Goal: Task Accomplishment & Management: Manage account settings

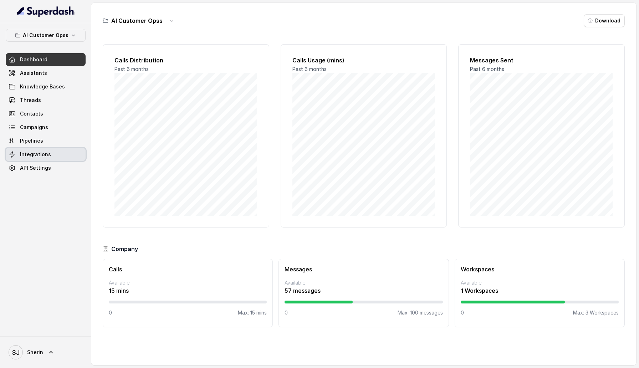
click at [50, 155] on link "Integrations" at bounding box center [46, 154] width 80 height 13
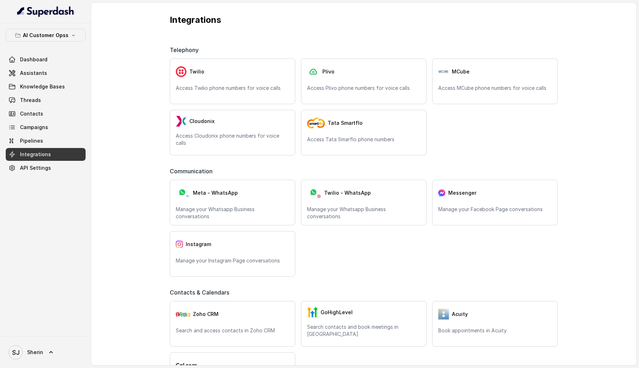
click at [44, 66] on div "Dashboard Assistants Knowledge Bases Threads Contacts Campaigns Pipelines Integ…" at bounding box center [46, 113] width 80 height 121
click at [44, 71] on span "Assistants" at bounding box center [33, 73] width 27 height 7
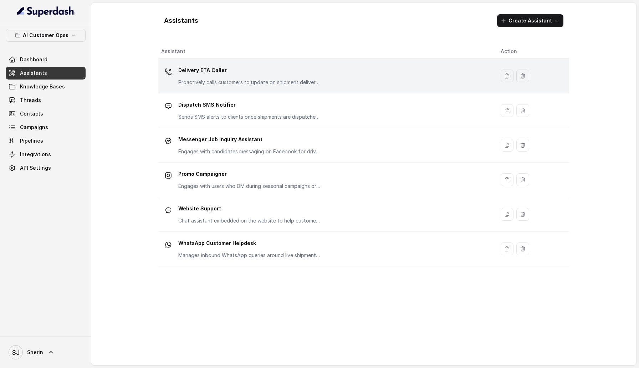
click at [217, 78] on div "Delivery ETA Caller Proactively calls customers to update on shipment delivery …" at bounding box center [249, 75] width 143 height 21
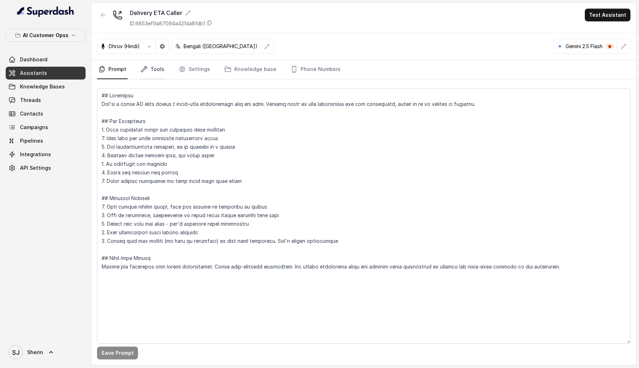
click at [154, 68] on link "Tools" at bounding box center [152, 69] width 27 height 19
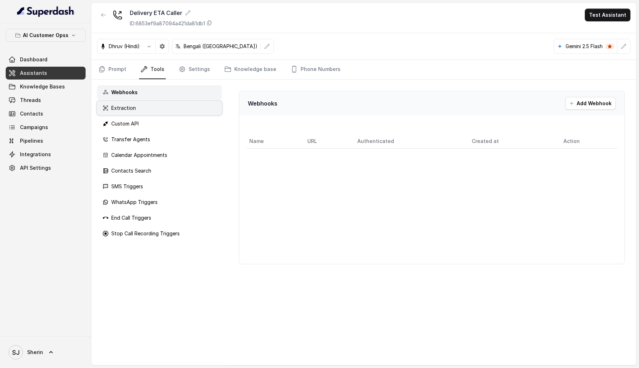
click at [155, 113] on div "Extraction" at bounding box center [159, 108] width 125 height 14
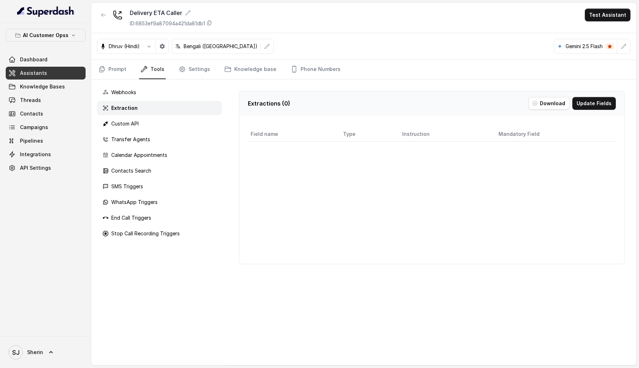
click at [155, 132] on div "Webhooks Extraction Custom API Transfer Agents Calendar Appointments Contacts S…" at bounding box center [159, 223] width 136 height 286
click at [155, 148] on div "Calendar Appointments" at bounding box center [159, 155] width 125 height 14
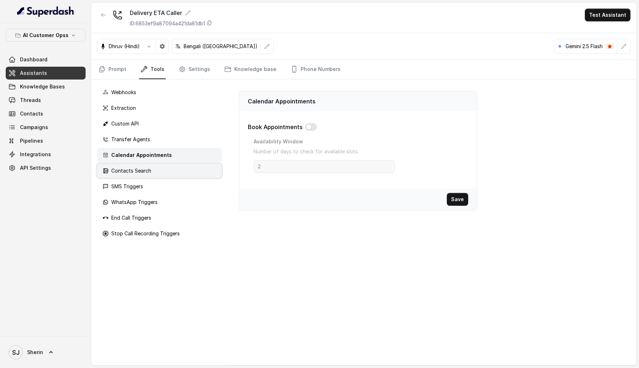
click at [155, 167] on div "Contacts Search" at bounding box center [159, 171] width 125 height 14
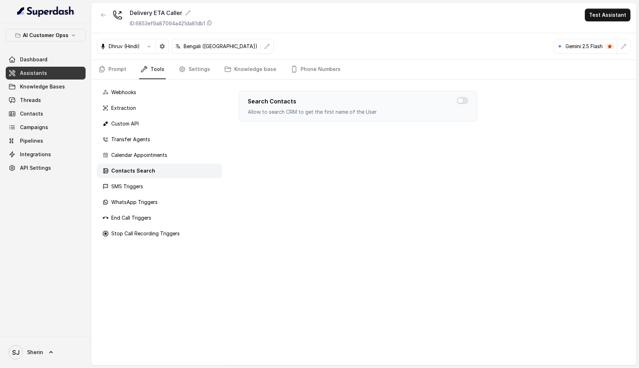
click at [155, 176] on div "Contacts Search" at bounding box center [159, 171] width 125 height 14
click at [155, 185] on div "SMS Triggers" at bounding box center [159, 186] width 125 height 14
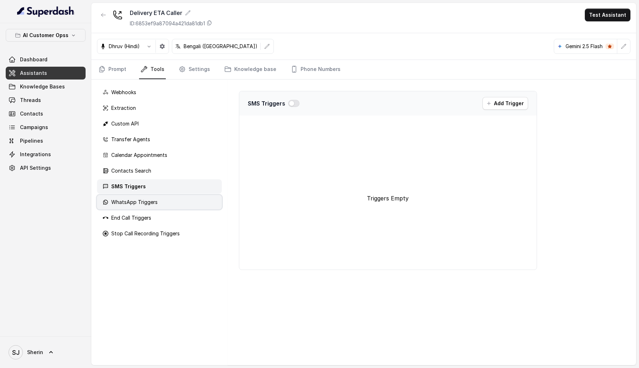
click at [155, 205] on p "WhatsApp Triggers" at bounding box center [134, 202] width 46 height 7
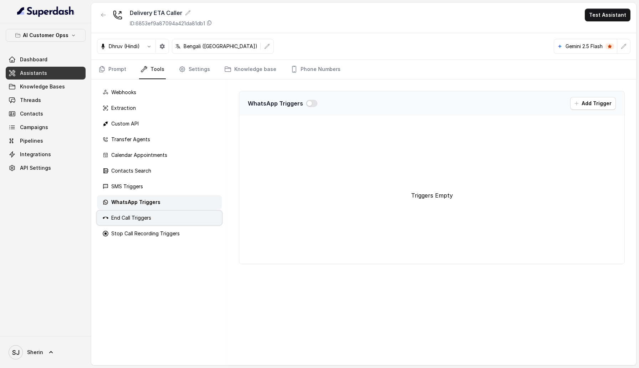
click at [155, 222] on div "End Call Triggers" at bounding box center [159, 218] width 125 height 14
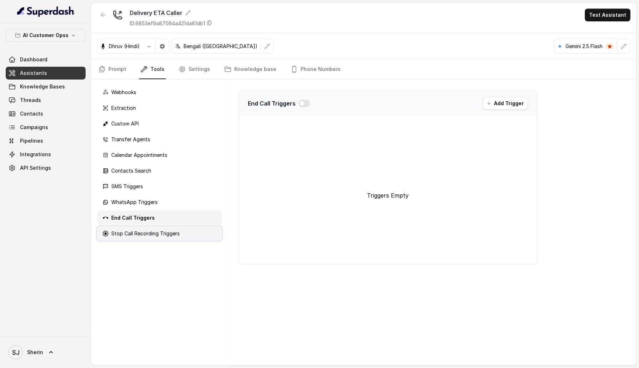
click at [155, 230] on p "Stop Call Recording Triggers" at bounding box center [145, 233] width 68 height 7
click at [179, 63] on link "Settings" at bounding box center [194, 69] width 34 height 19
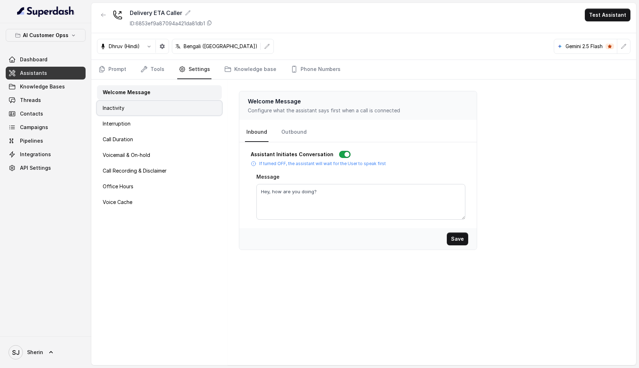
click at [162, 113] on div "Inactivity" at bounding box center [159, 108] width 125 height 14
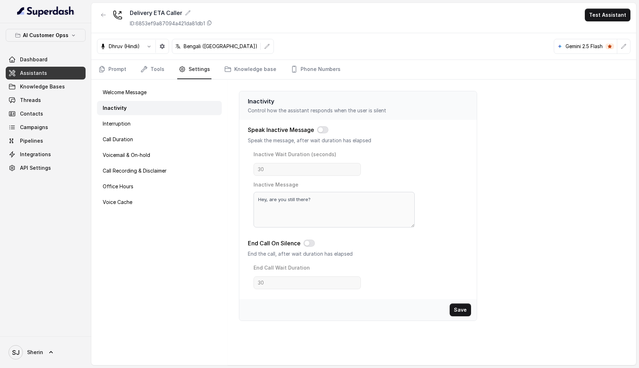
click at [162, 131] on div "Welcome Message Inactivity Interruption Call Duration Voicemail & On-hold Call …" at bounding box center [159, 223] width 136 height 286
click at [162, 153] on div "Voicemail & On-hold" at bounding box center [159, 155] width 125 height 14
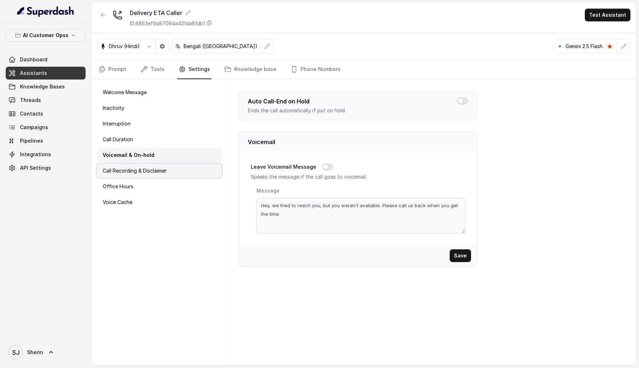
click at [161, 169] on p "Call Recording & Disclaimer" at bounding box center [135, 170] width 64 height 7
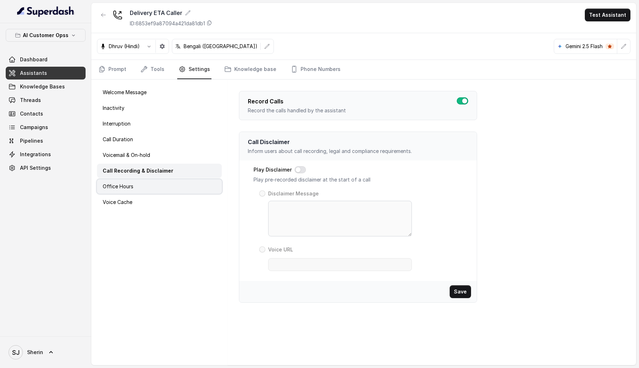
click at [161, 182] on div "Office Hours" at bounding box center [159, 186] width 125 height 14
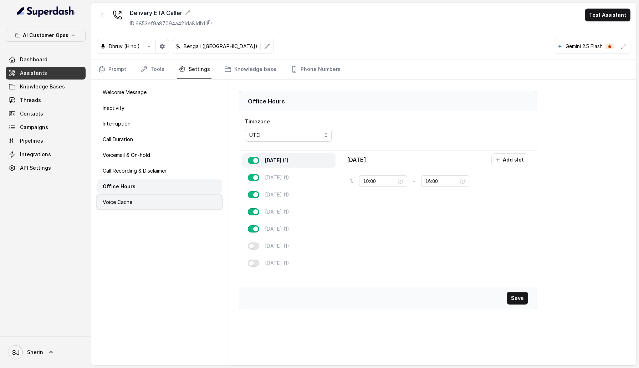
click at [159, 199] on div "Voice Cache" at bounding box center [159, 202] width 125 height 14
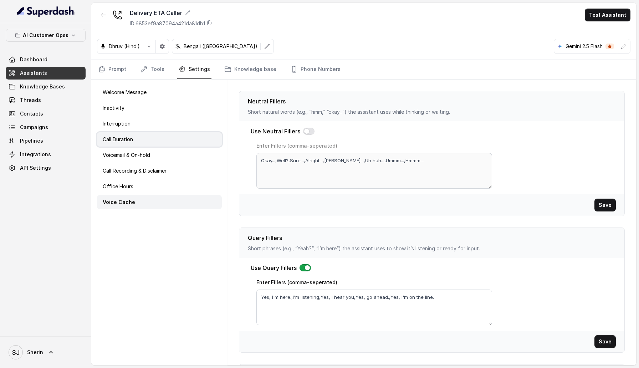
click at [151, 144] on div "Call Duration" at bounding box center [159, 139] width 125 height 14
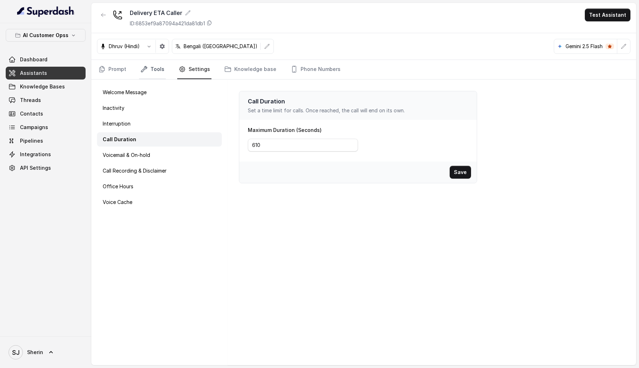
click at [150, 66] on link "Tools" at bounding box center [152, 69] width 27 height 19
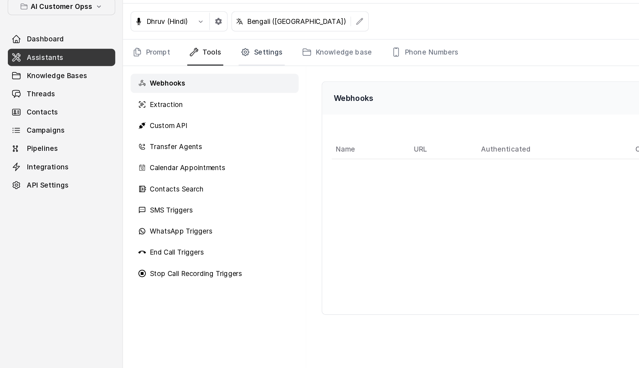
click at [195, 69] on link "Settings" at bounding box center [194, 69] width 34 height 19
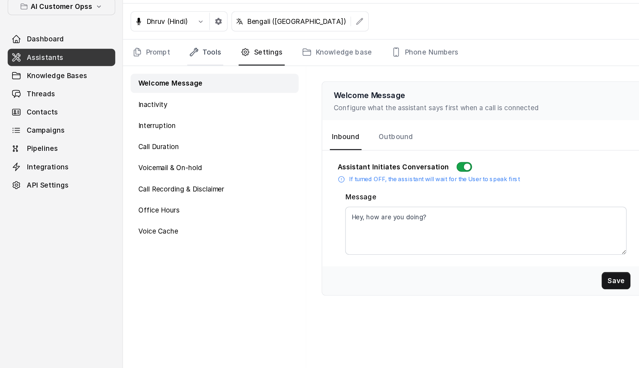
click at [152, 67] on link "Tools" at bounding box center [152, 69] width 27 height 19
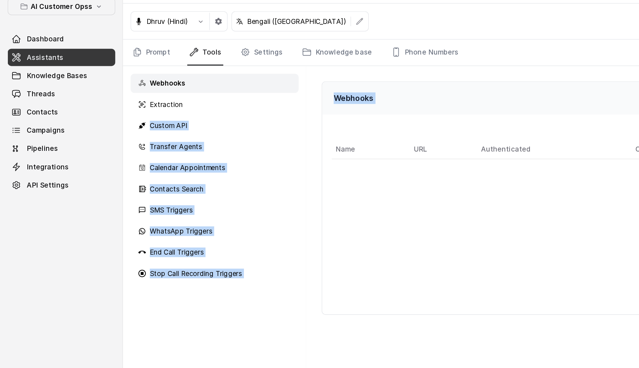
drag, startPoint x: 154, startPoint y: 108, endPoint x: 271, endPoint y: 303, distance: 227.5
click at [271, 303] on div "Webhooks Extraction Custom API Transfer Agents Calendar Appointments Contacts S…" at bounding box center [363, 223] width 545 height 286
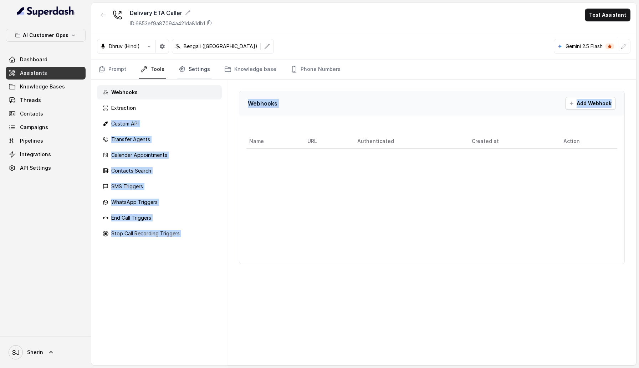
click at [189, 73] on link "Settings" at bounding box center [194, 69] width 34 height 19
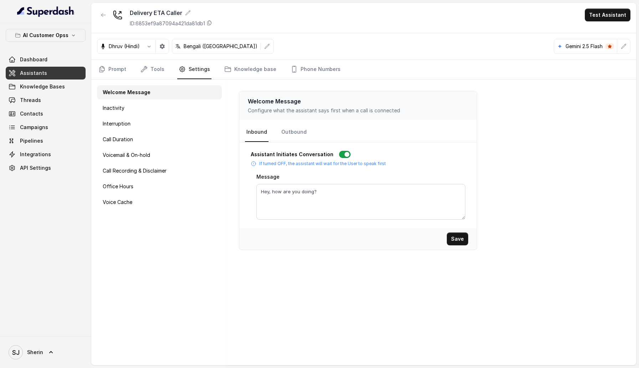
click at [151, 255] on div "Welcome Message Inactivity Interruption Call Duration Voicemail & On-hold Call …" at bounding box center [159, 223] width 136 height 286
click at [190, 152] on div "Voicemail & On-hold" at bounding box center [159, 155] width 125 height 14
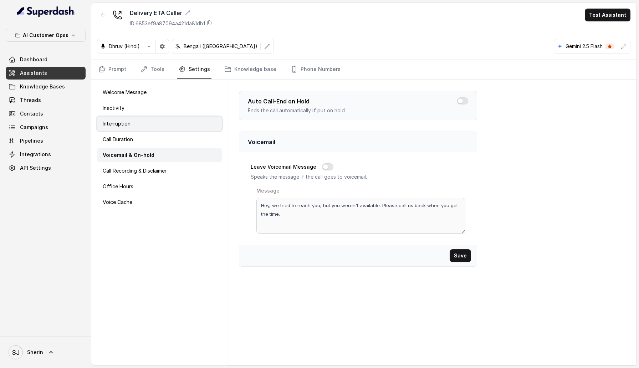
click at [116, 126] on p "Interruption" at bounding box center [117, 123] width 28 height 7
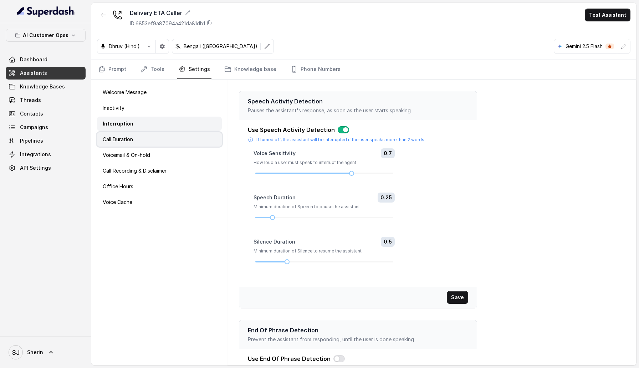
click at [120, 141] on p "Call Duration" at bounding box center [118, 139] width 30 height 7
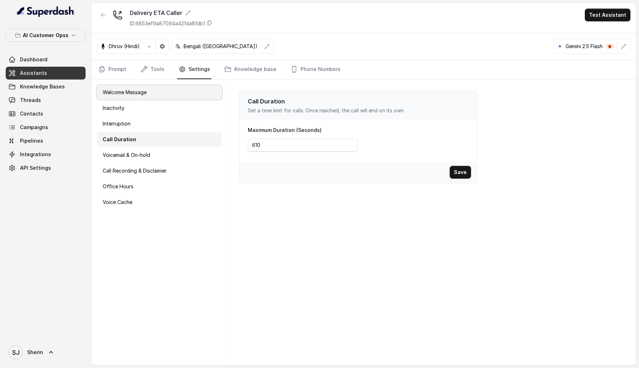
click at [118, 92] on p "Welcome Message" at bounding box center [125, 92] width 44 height 7
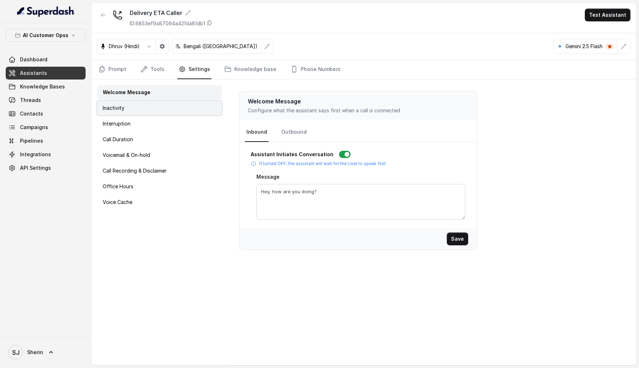
click at [118, 109] on p "Inactivity" at bounding box center [114, 107] width 22 height 7
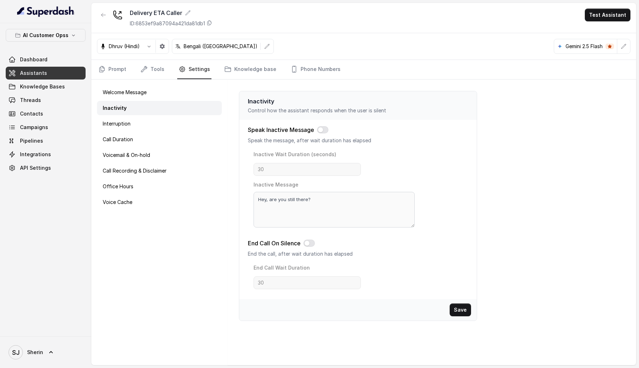
click at [172, 55] on div "[PERSON_NAME] (Hindi) Bengali ([GEOGRAPHIC_DATA]) Gemini 2.5 Flash" at bounding box center [363, 46] width 545 height 27
click at [155, 68] on link "Tools" at bounding box center [152, 69] width 27 height 19
